Goal: Task Accomplishment & Management: Use online tool/utility

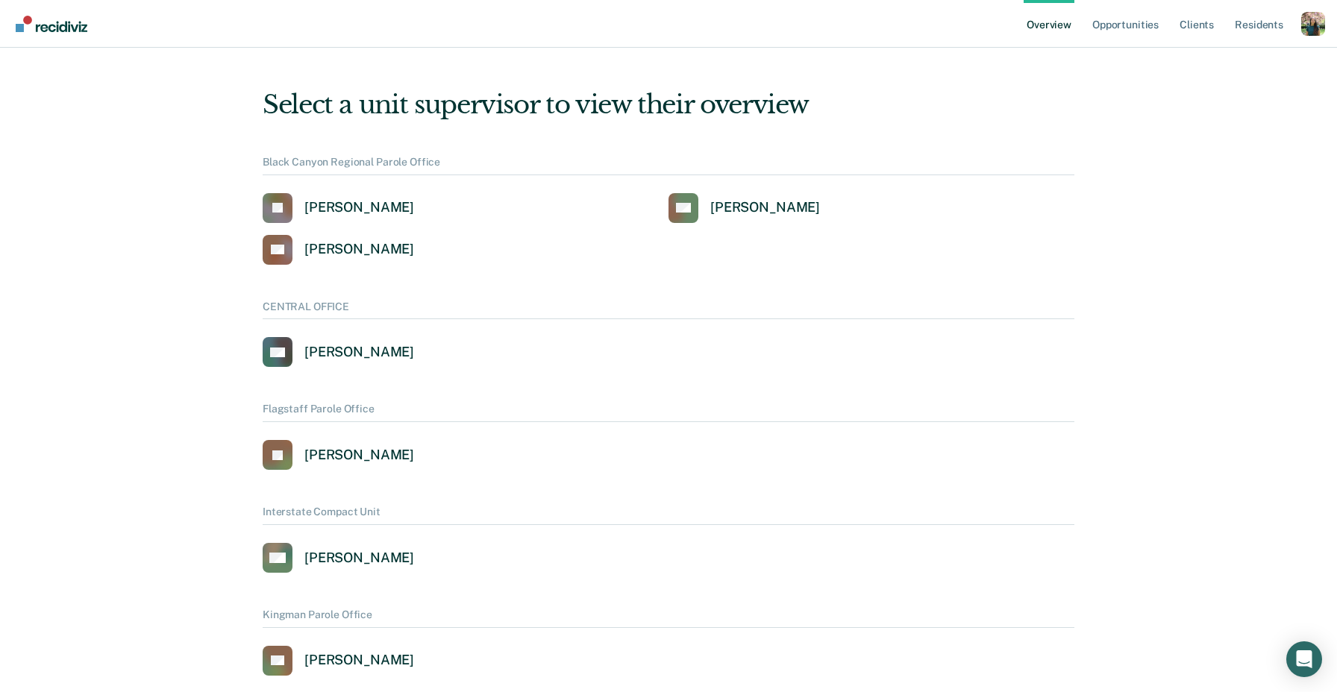
click at [1316, 26] on div "Profile dropdown button" at bounding box center [1313, 24] width 24 height 24
click at [1205, 54] on link "Profile" at bounding box center [1253, 60] width 120 height 12
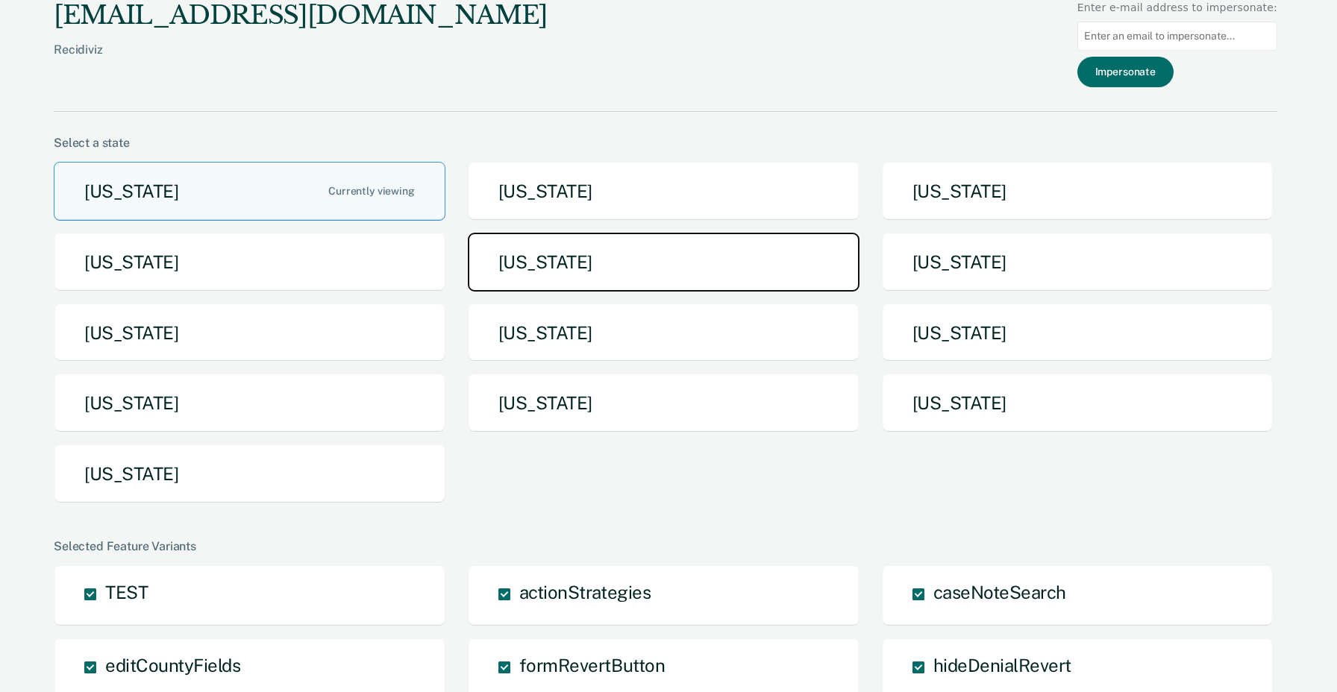
click at [609, 275] on button "[US_STATE]" at bounding box center [664, 262] width 392 height 59
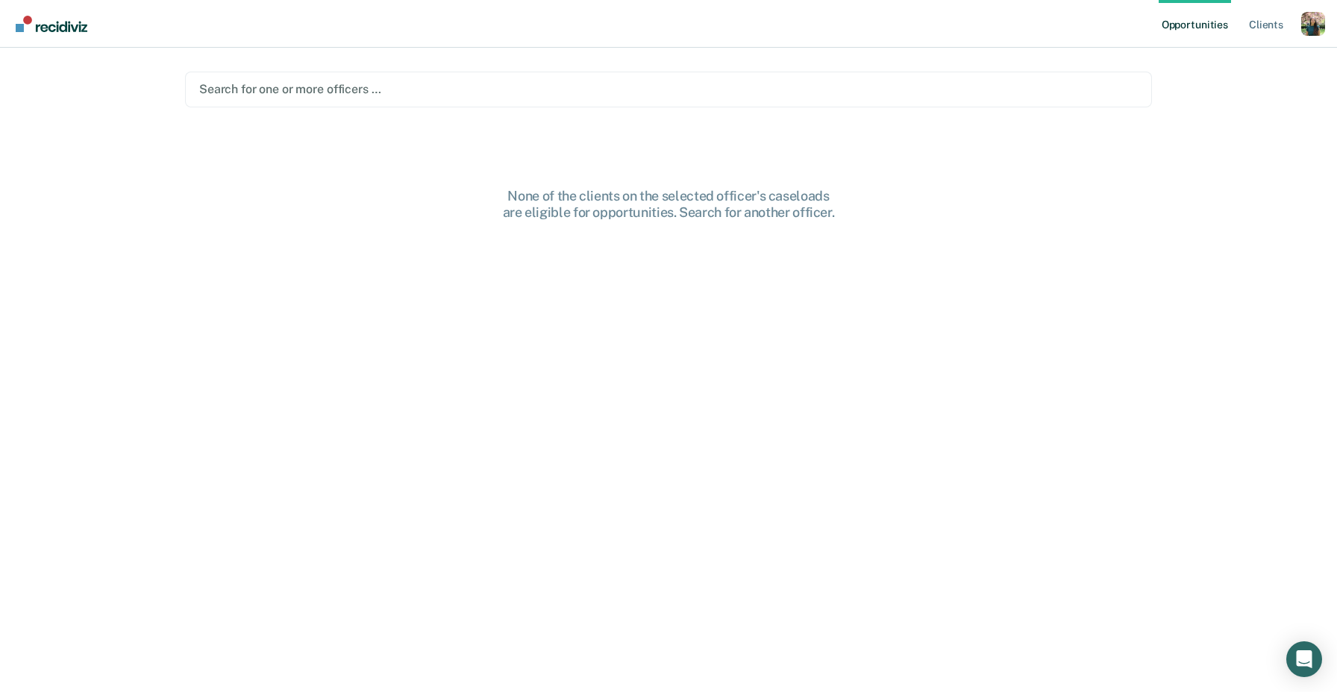
click at [779, 87] on div at bounding box center [668, 89] width 938 height 17
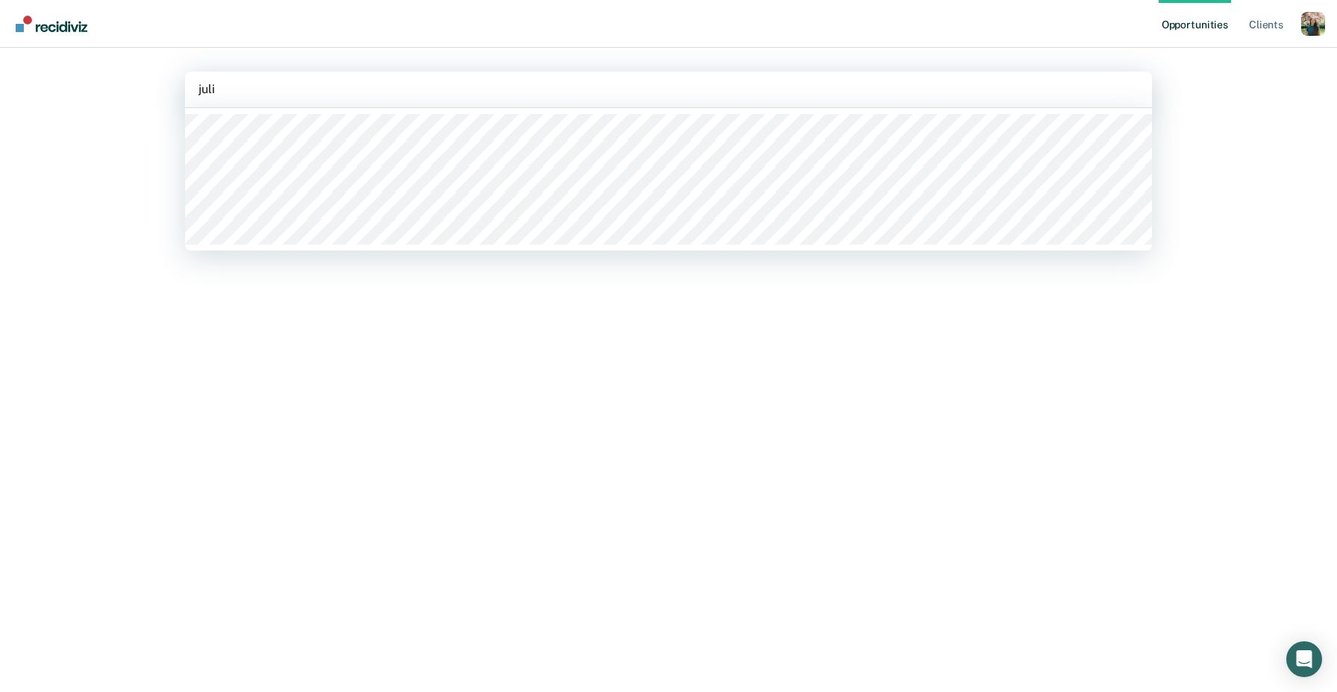
type input "[PERSON_NAME]"
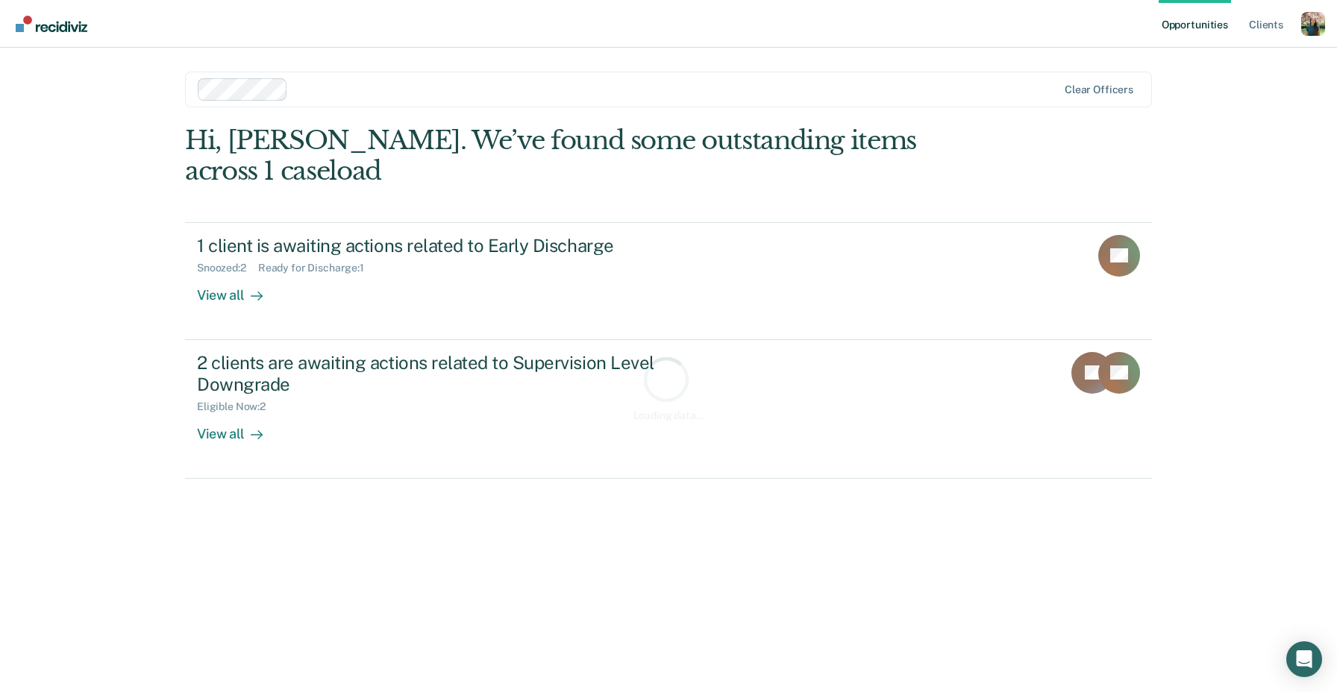
click at [80, 216] on div "Opportunities Client s Profile How it works Log Out Clear officers Loading data…" at bounding box center [668, 346] width 1337 height 692
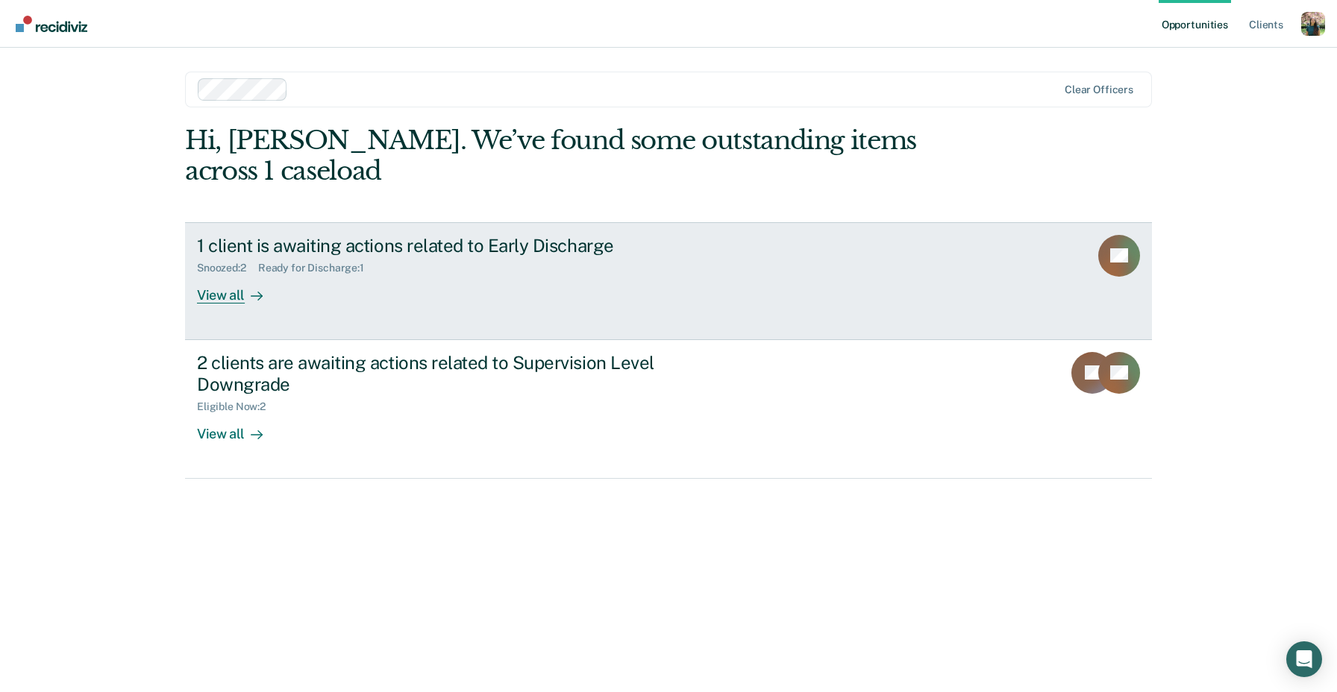
click at [532, 251] on div "1 client is awaiting actions related to Early Discharge Snoozed : 2 Ready for D…" at bounding box center [476, 269] width 559 height 69
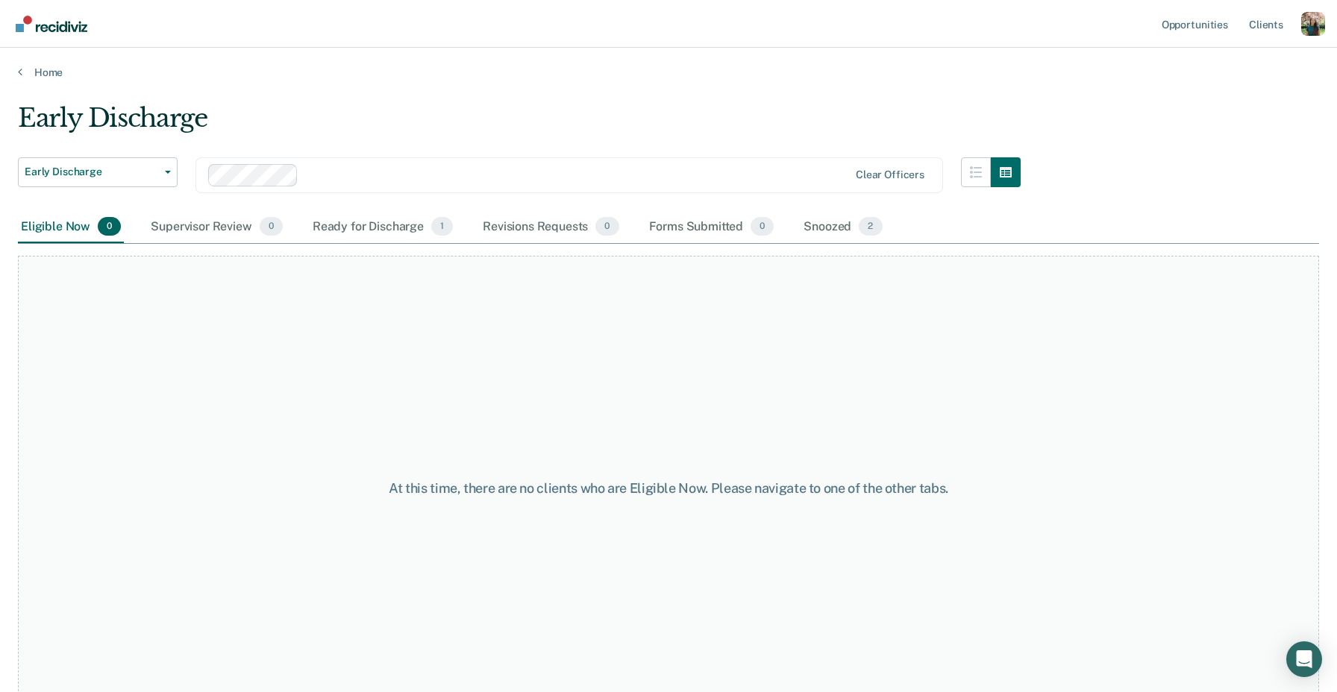
click at [456, 172] on div at bounding box center [576, 174] width 544 height 17
click at [450, 164] on div at bounding box center [528, 175] width 641 height 22
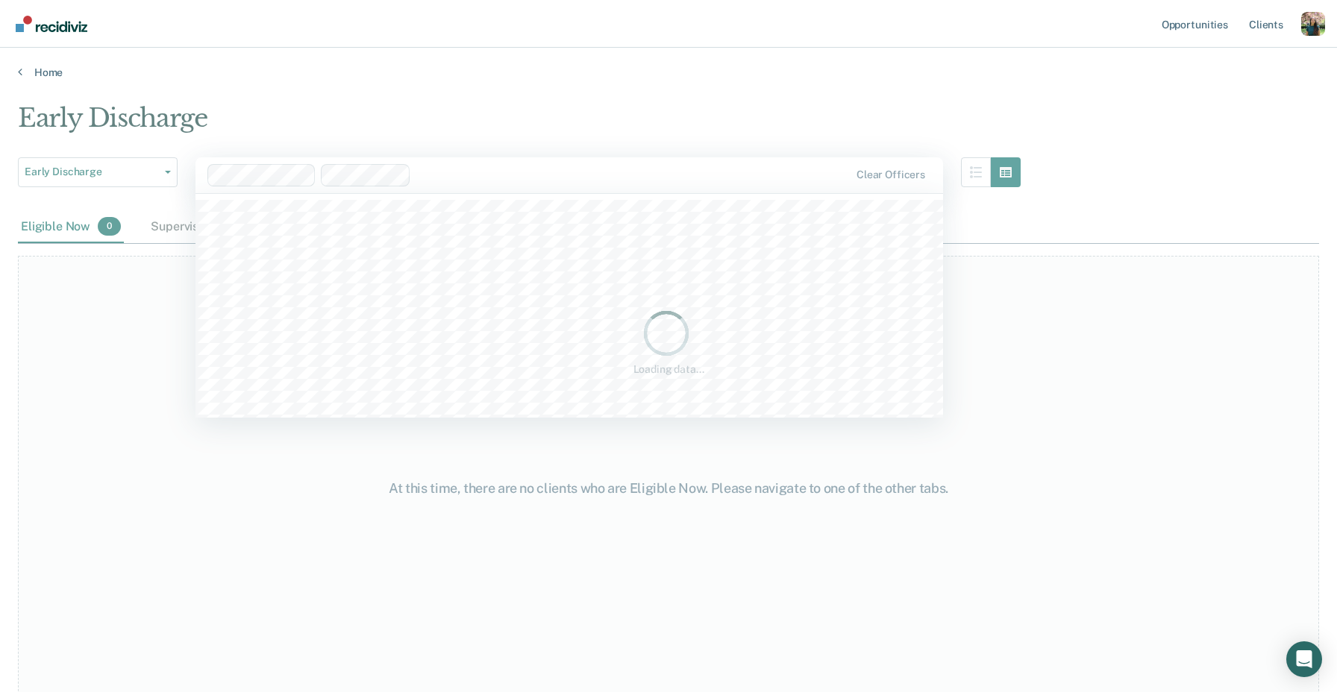
click at [451, 231] on div "Loading data..." at bounding box center [668, 341] width 1301 height 477
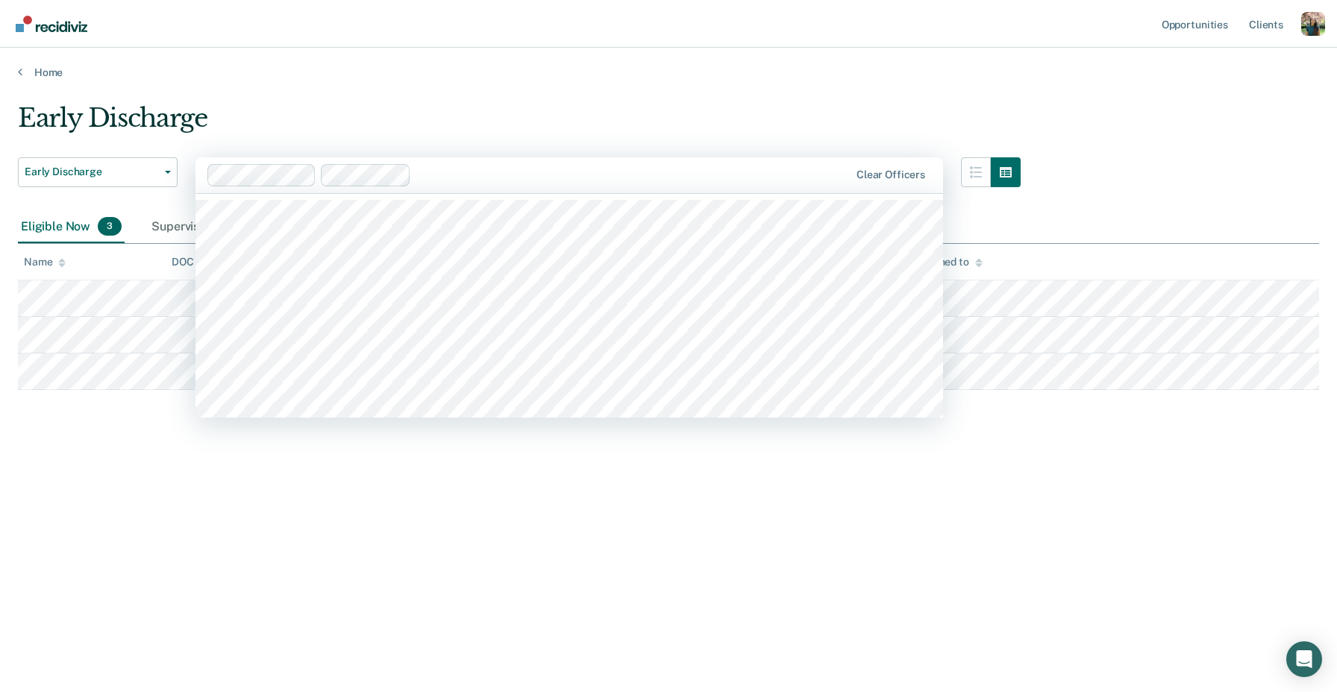
click at [558, 175] on div at bounding box center [633, 174] width 432 height 17
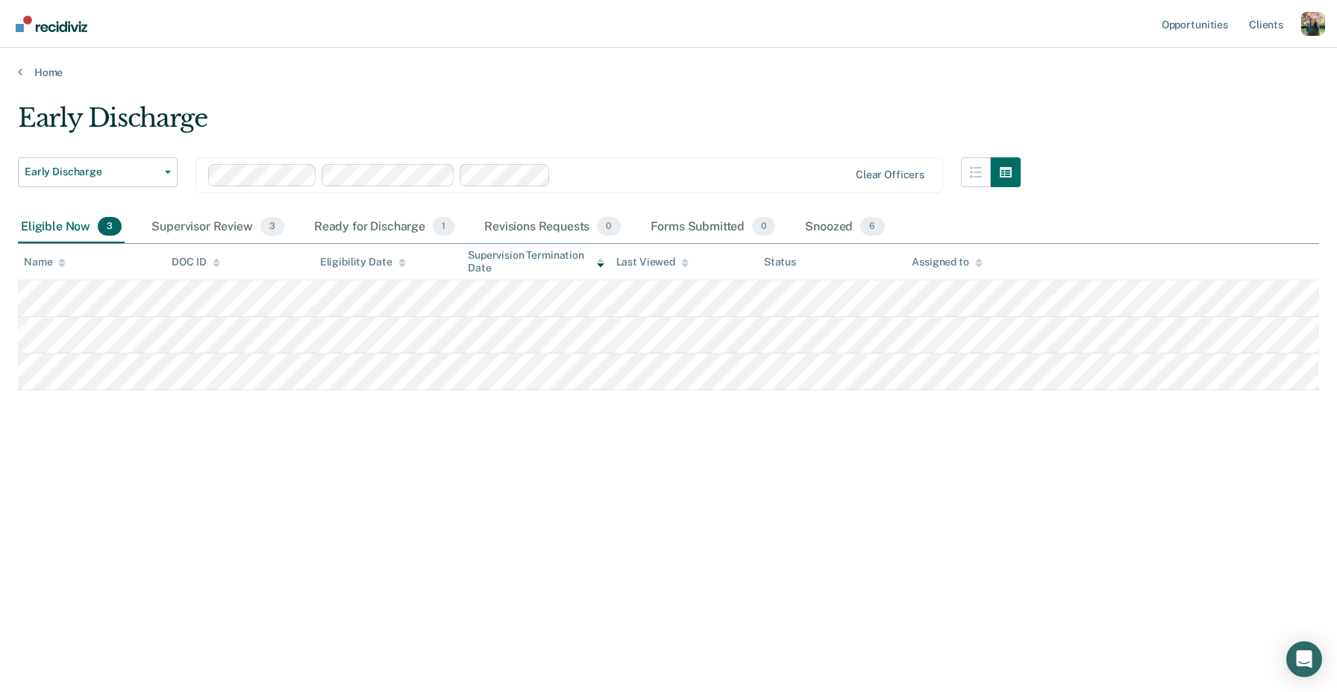
click at [604, 172] on div at bounding box center [702, 174] width 292 height 17
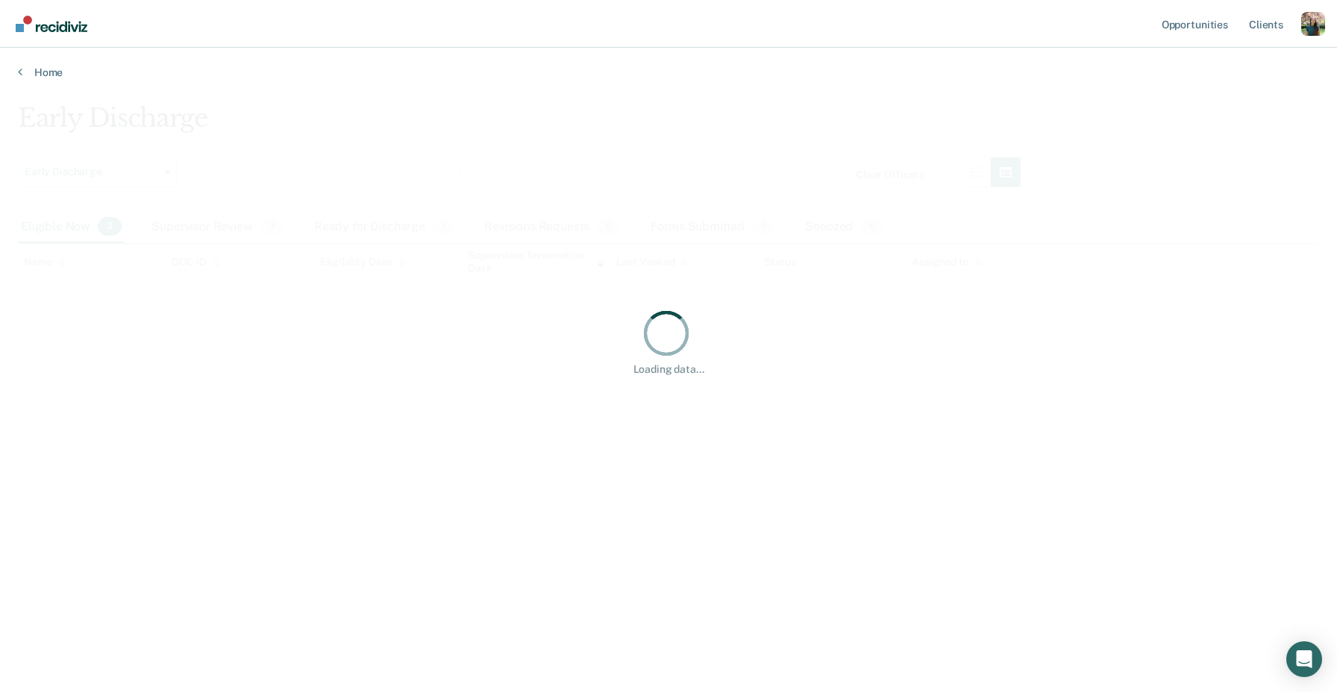
click at [599, 268] on div "Loading data..." at bounding box center [668, 341] width 1301 height 477
click at [622, 191] on div "Clear officers" at bounding box center [568, 175] width 747 height 36
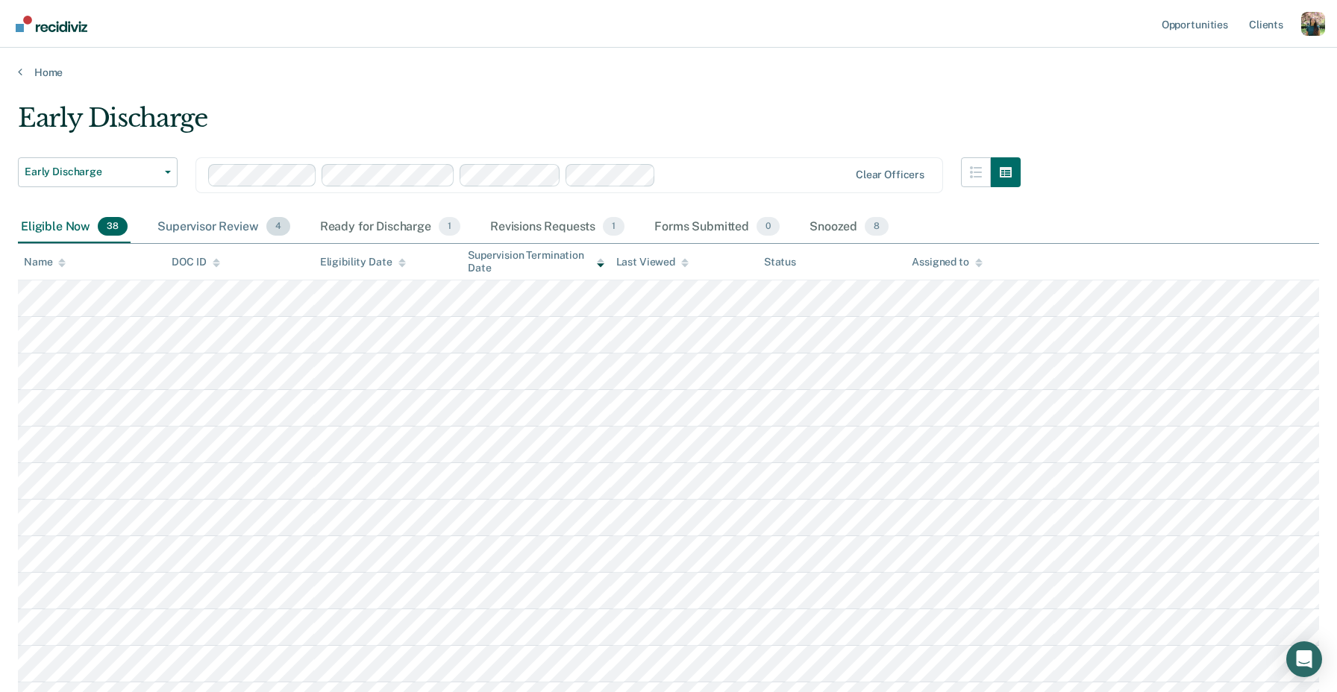
click at [263, 225] on div "Supervisor Review 4" at bounding box center [223, 227] width 139 height 33
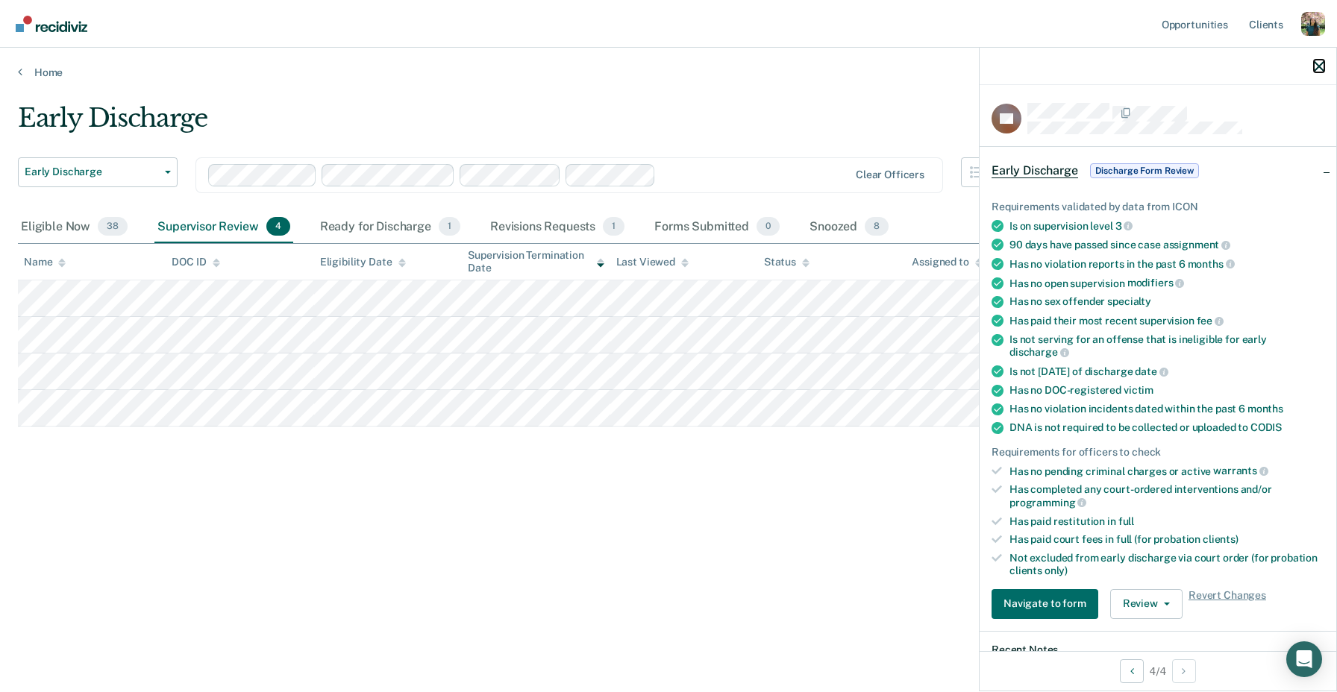
click at [1316, 66] on icon "button" at bounding box center [1318, 66] width 10 height 10
